Goal: Check status

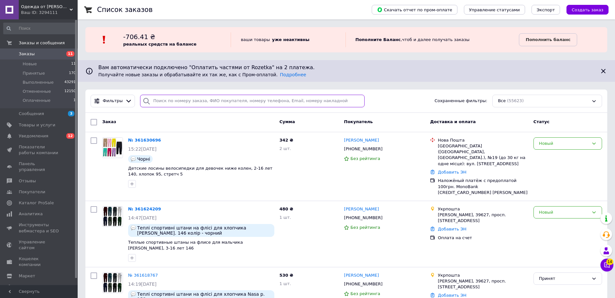
click at [265, 98] on input "search" at bounding box center [252, 101] width 225 height 13
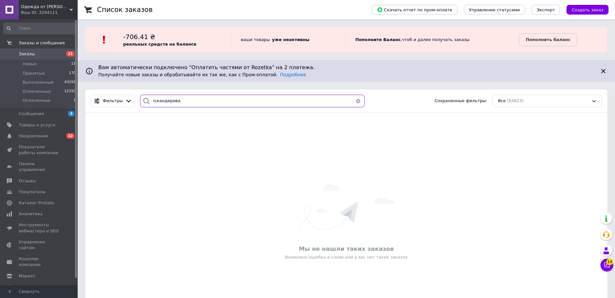
click at [174, 99] on input "іскандерова" at bounding box center [252, 101] width 225 height 13
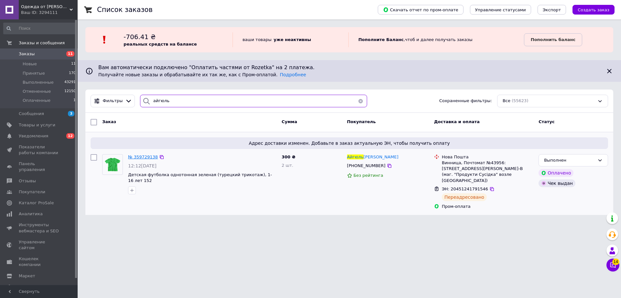
type input "айгюль"
click at [142, 158] on span "№ 359729138" at bounding box center [143, 157] width 30 height 5
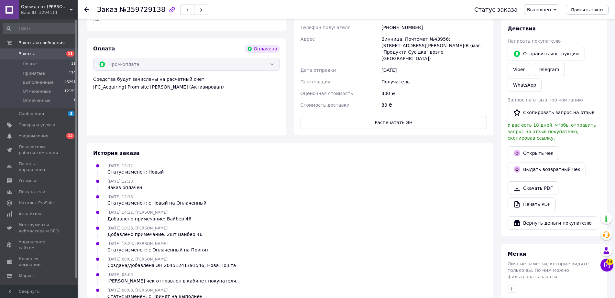
scroll to position [378, 0]
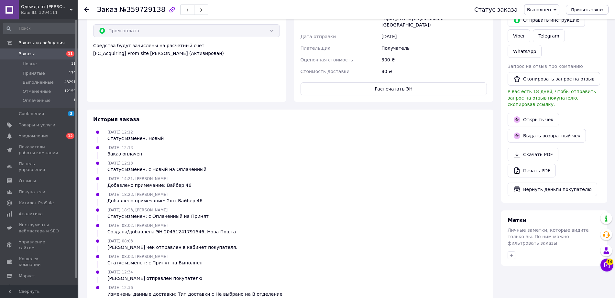
click at [175, 229] on div "Создана/добавлена ЭН 20451241791546, Нова Пошта" at bounding box center [171, 232] width 128 height 6
copy div "20451241791546"
